Goal: Task Accomplishment & Management: Manage account settings

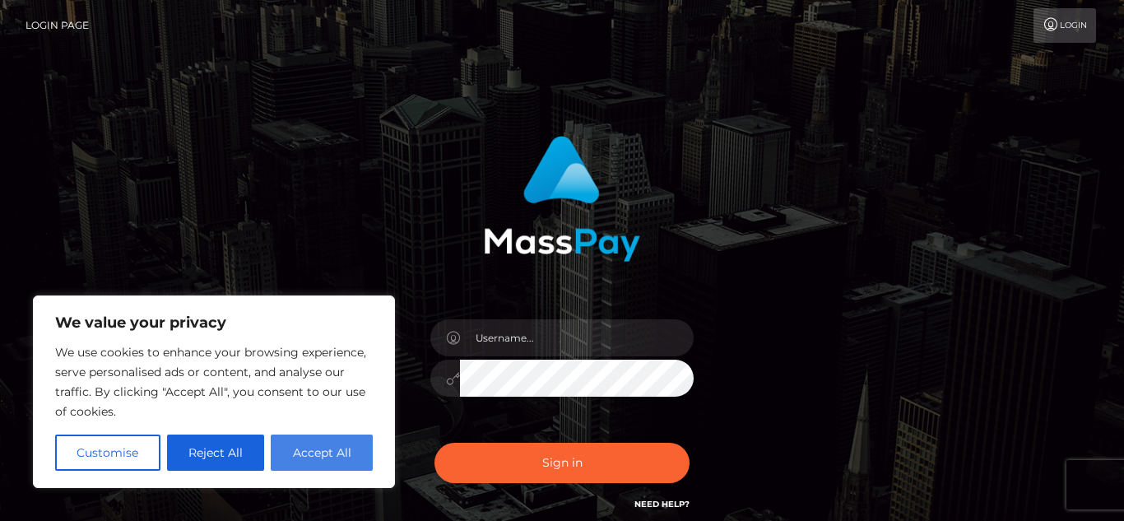
click at [328, 452] on button "Accept All" at bounding box center [322, 452] width 102 height 36
checkbox input "true"
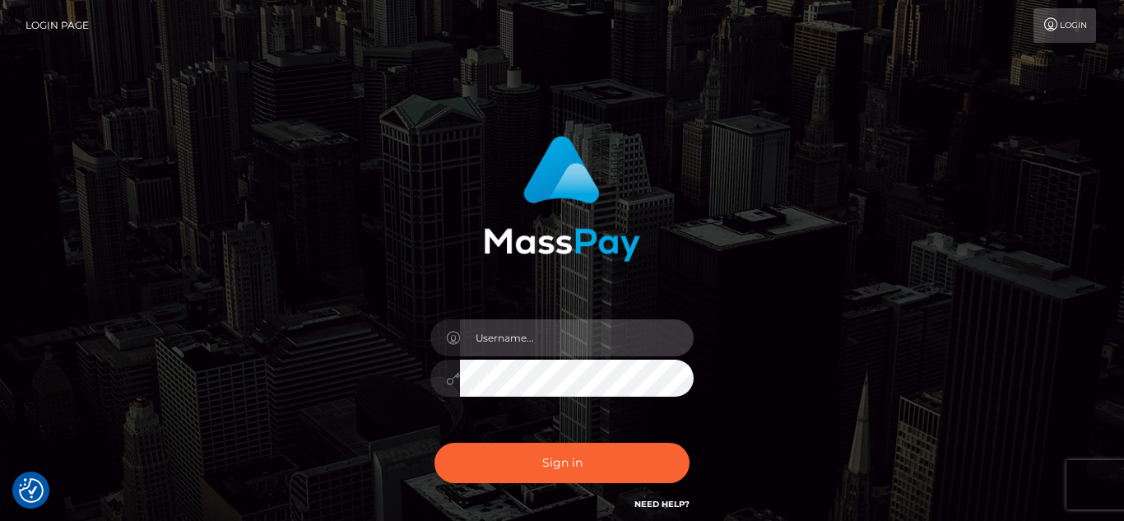
click at [536, 340] on input "text" at bounding box center [577, 337] width 234 height 37
type input "[EMAIL_ADDRESS][DOMAIN_NAME]"
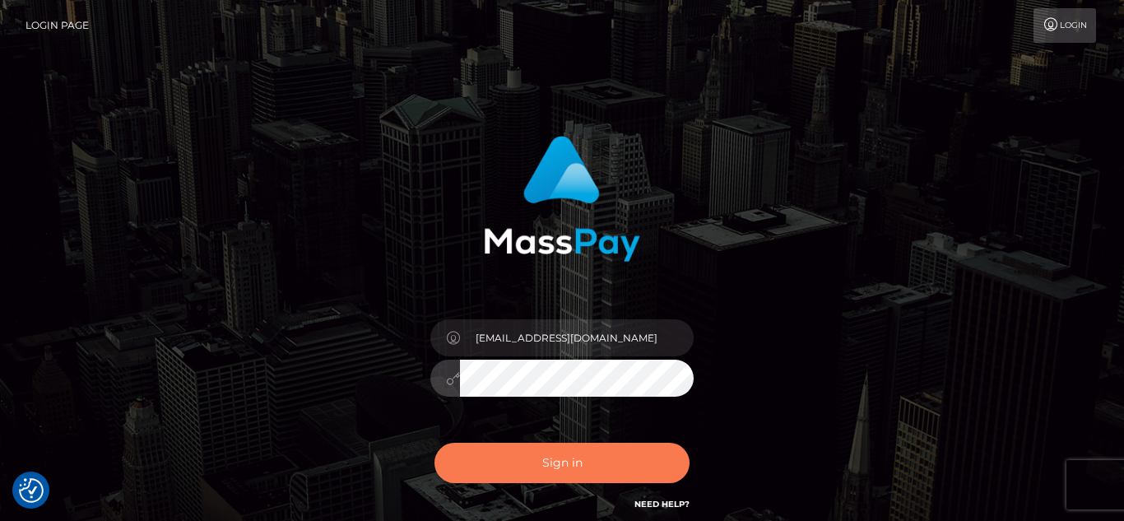
click at [583, 461] on button "Sign in" at bounding box center [561, 463] width 255 height 40
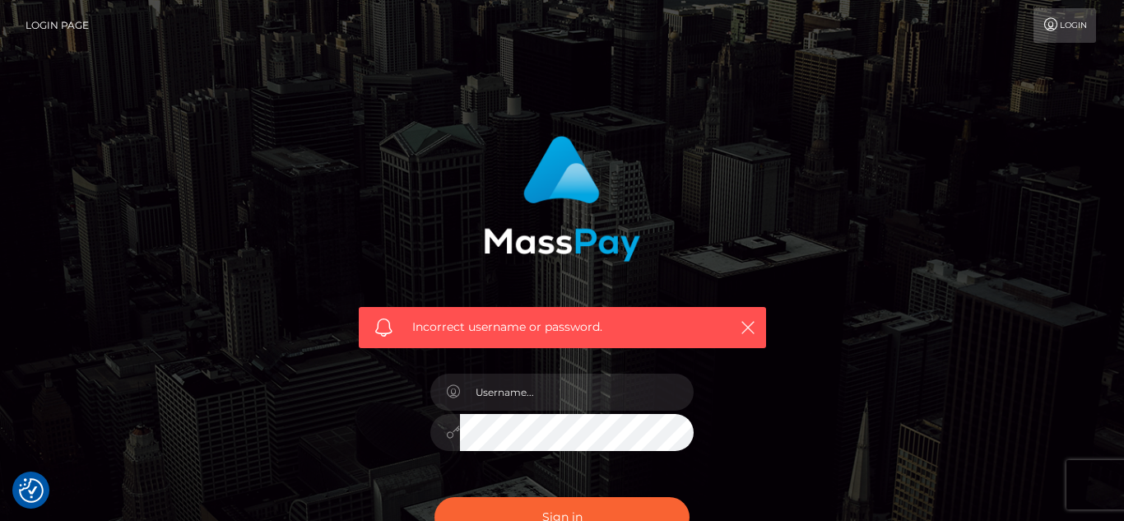
checkbox input "true"
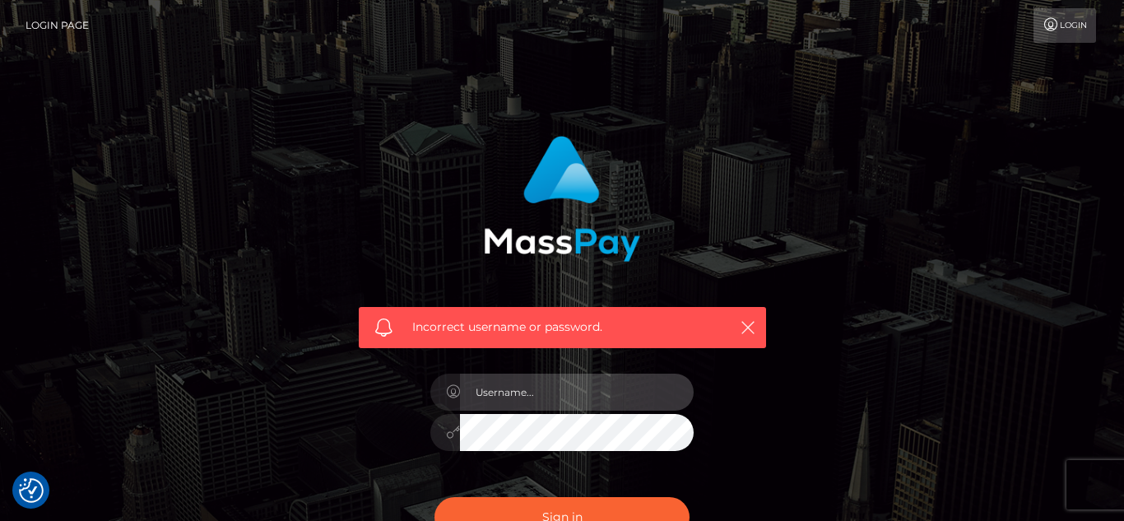
click at [559, 389] on input "text" at bounding box center [577, 392] width 234 height 37
type input "[EMAIL_ADDRESS][DOMAIN_NAME]"
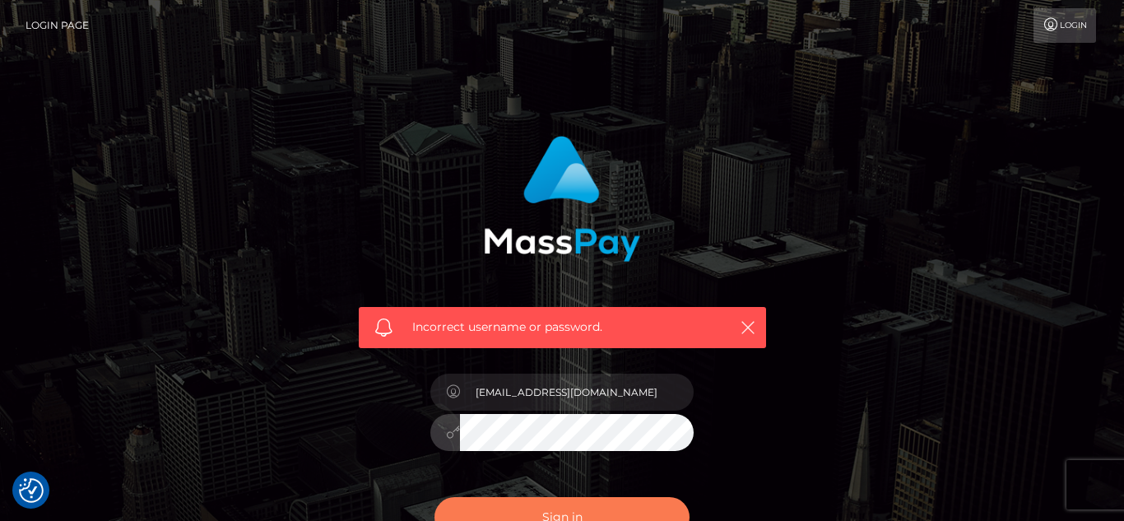
click at [653, 513] on button "Sign in" at bounding box center [561, 517] width 255 height 40
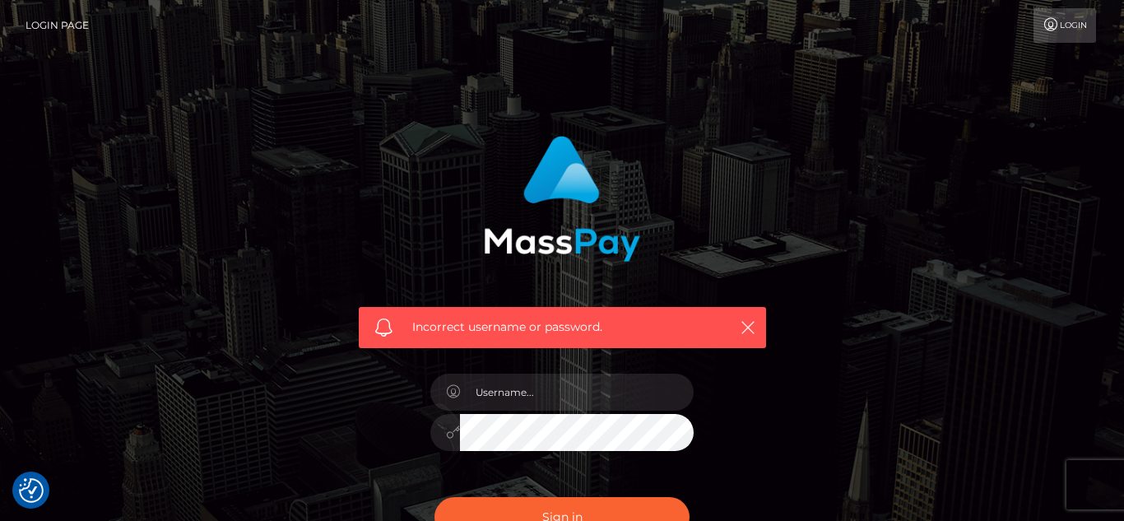
checkbox input "true"
click at [1062, 30] on link "Login" at bounding box center [1064, 25] width 63 height 35
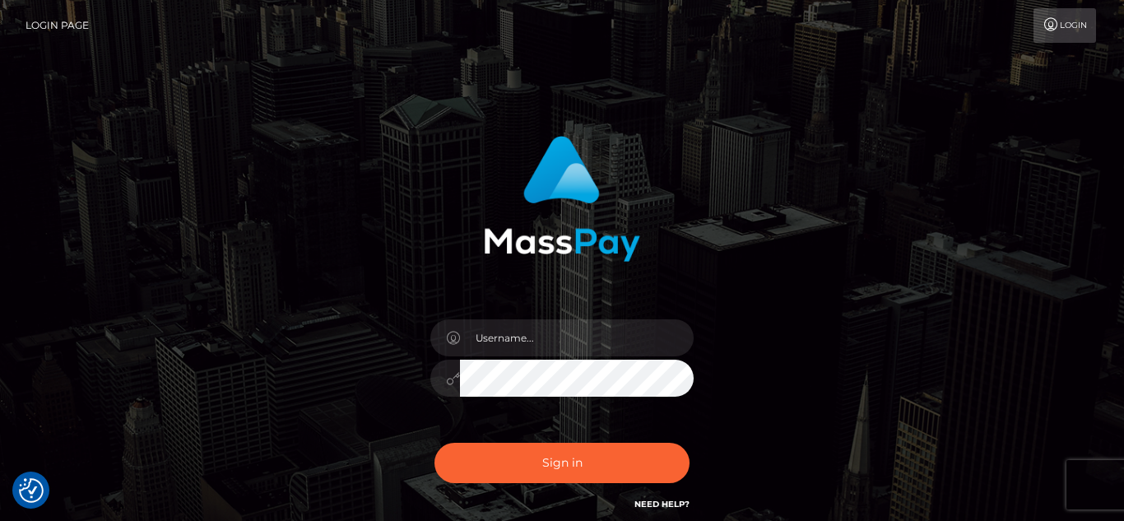
checkbox input "true"
click at [26, 478] on img "Consent Preferences" at bounding box center [31, 490] width 25 height 25
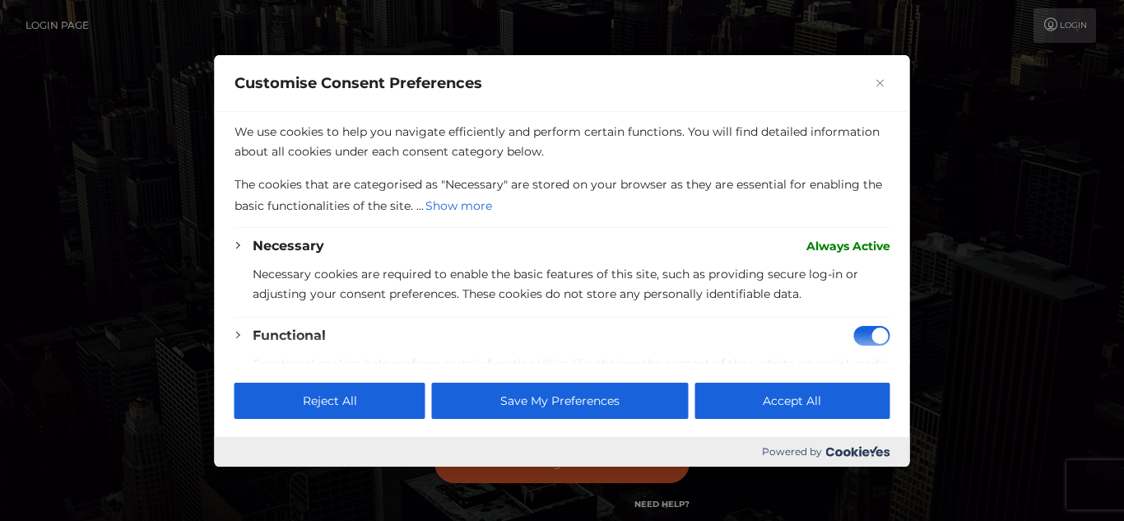
click at [115, 240] on div at bounding box center [562, 260] width 1124 height 521
click at [1072, 26] on div at bounding box center [562, 260] width 1124 height 521
click at [981, 290] on div at bounding box center [562, 260] width 1124 height 521
click at [876, 85] on img "Close" at bounding box center [880, 82] width 8 height 8
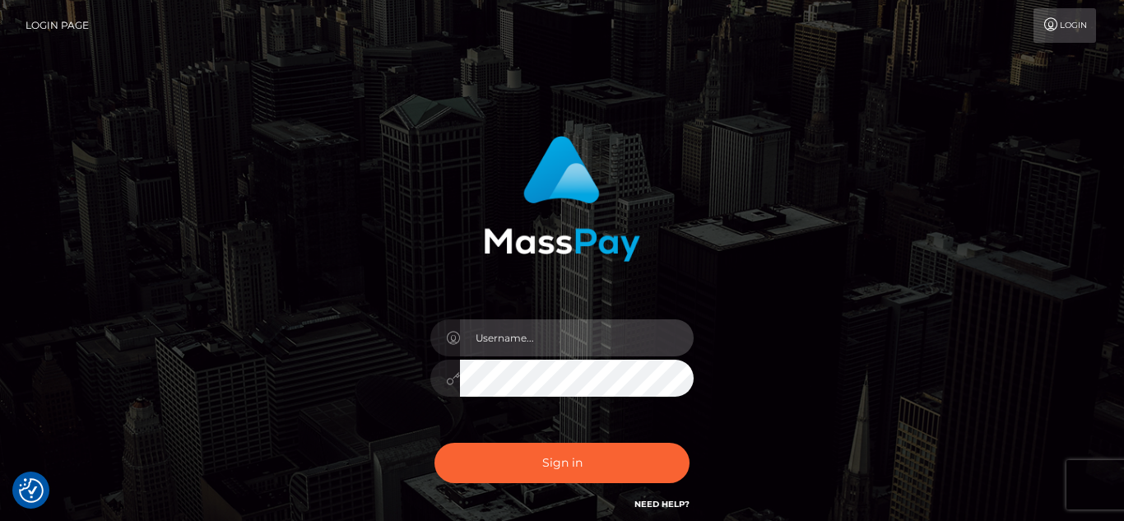
click at [527, 336] on input "text" at bounding box center [577, 337] width 234 height 37
type input "klc3ofme@yahoo.com"
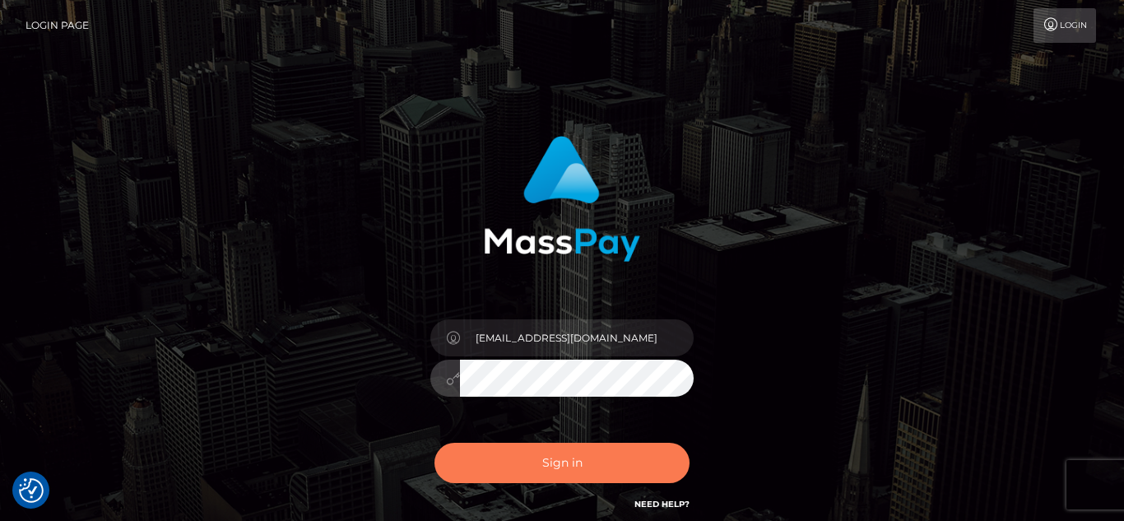
click at [543, 460] on button "Sign in" at bounding box center [561, 463] width 255 height 40
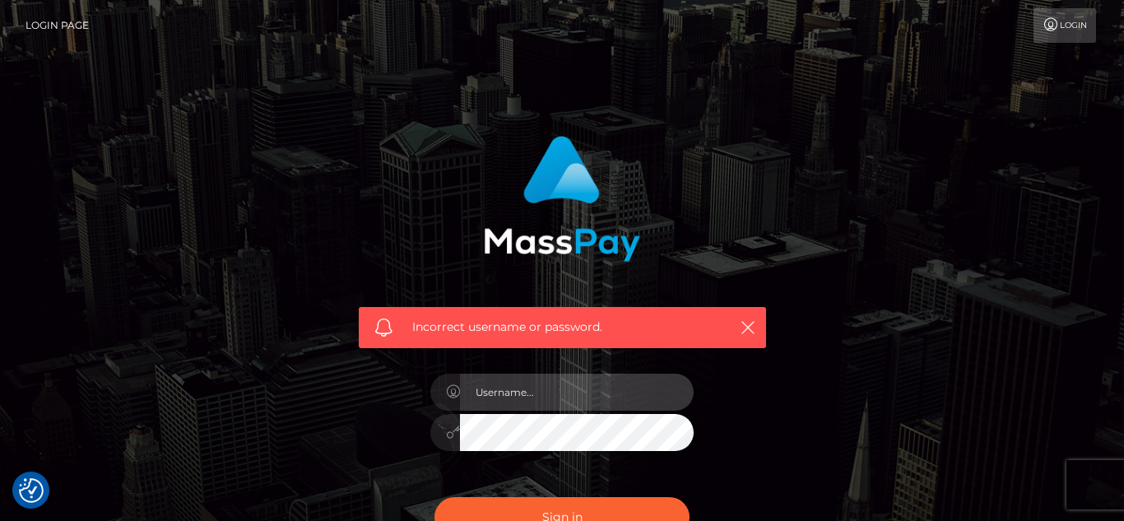
click at [508, 394] on input "text" at bounding box center [577, 392] width 234 height 37
type input "klc3ofme@yahoo.com"
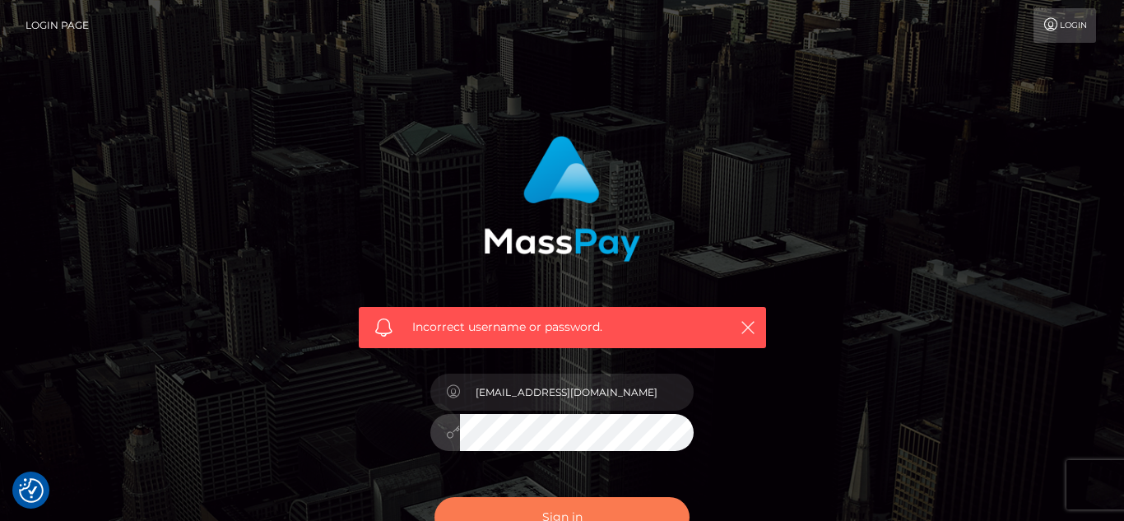
click at [555, 514] on button "Sign in" at bounding box center [561, 517] width 255 height 40
